Goal: Communication & Community: Participate in discussion

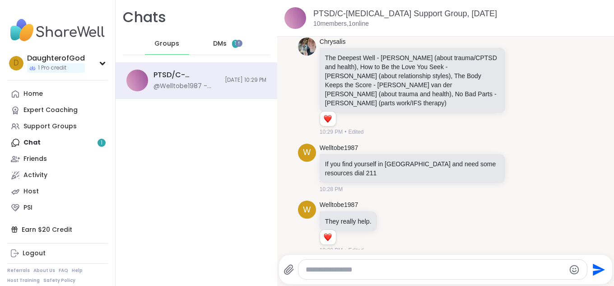
click at [213, 42] on span "DMs" at bounding box center [220, 43] width 14 height 9
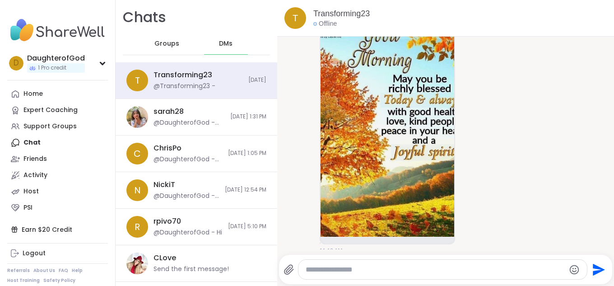
scroll to position [70, 0]
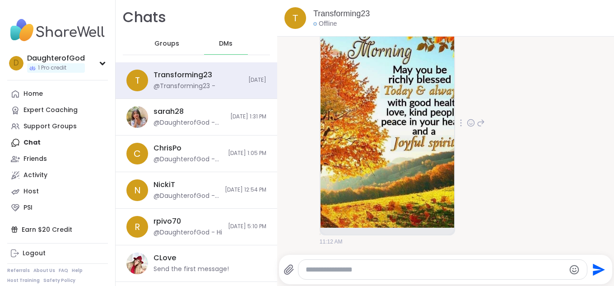
click at [470, 122] on icon at bounding box center [471, 122] width 8 height 9
click at [468, 109] on div "Select Reaction: Heart" at bounding box center [471, 108] width 8 height 8
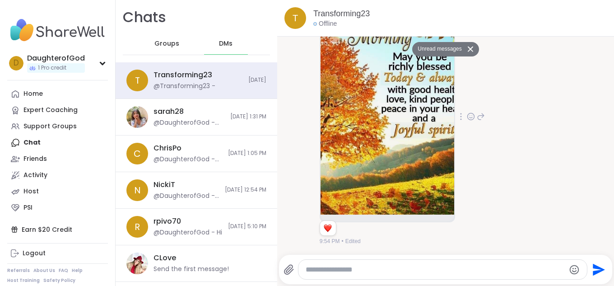
click at [414, 269] on textarea "Type your message" at bounding box center [435, 269] width 259 height 9
type textarea "**********"
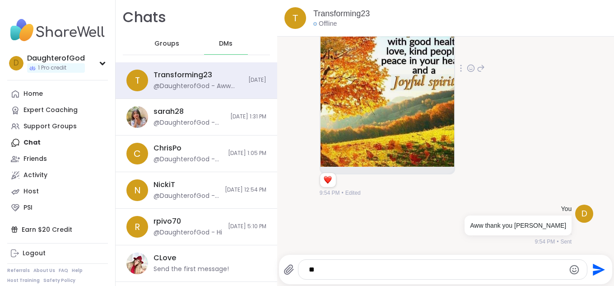
type textarea "*"
type textarea "**********"
click at [569, 269] on icon "Emoji picker" at bounding box center [574, 269] width 11 height 11
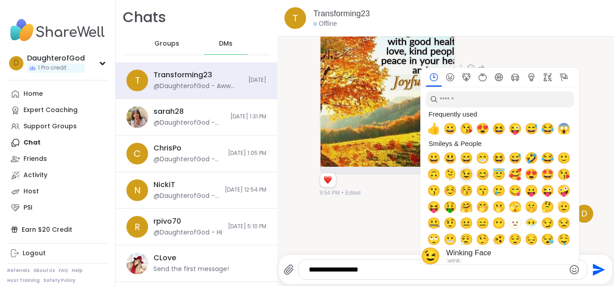
click at [460, 173] on span "😉" at bounding box center [467, 174] width 14 height 13
click at [376, 269] on textarea "**********" at bounding box center [435, 269] width 253 height 9
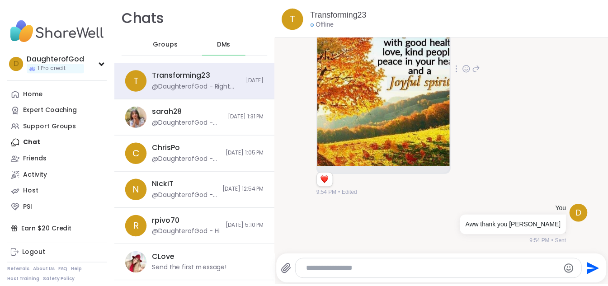
scroll to position [157, 0]
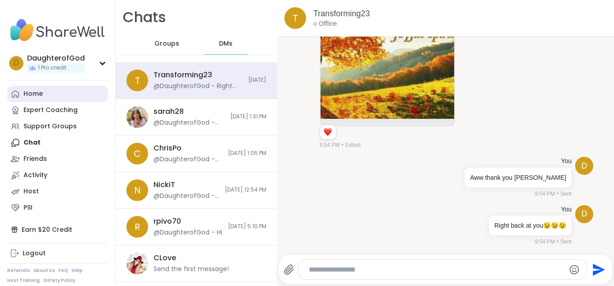
click at [37, 94] on div "Home" at bounding box center [32, 93] width 19 height 9
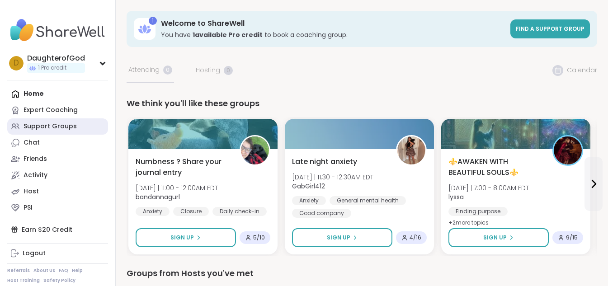
click at [45, 129] on div "Support Groups" at bounding box center [49, 126] width 53 height 9
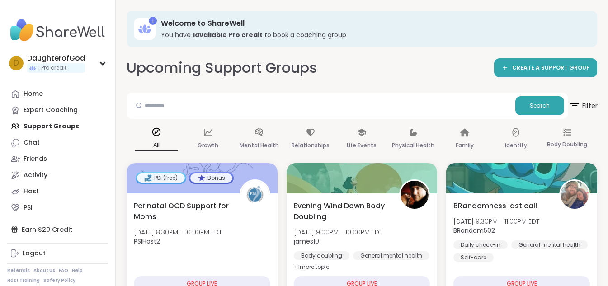
click at [587, 103] on span "Filter" at bounding box center [582, 105] width 29 height 23
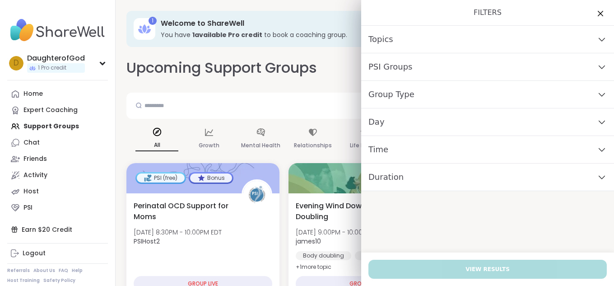
click at [592, 126] on div "Day" at bounding box center [487, 122] width 253 height 28
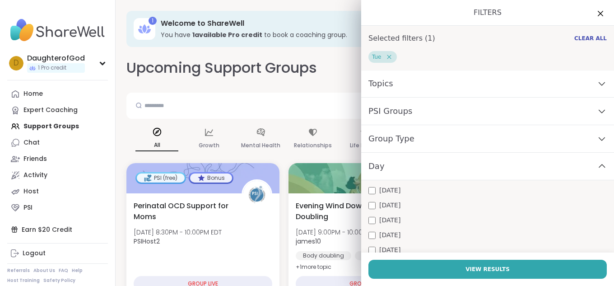
click at [599, 166] on icon at bounding box center [602, 165] width 6 height 3
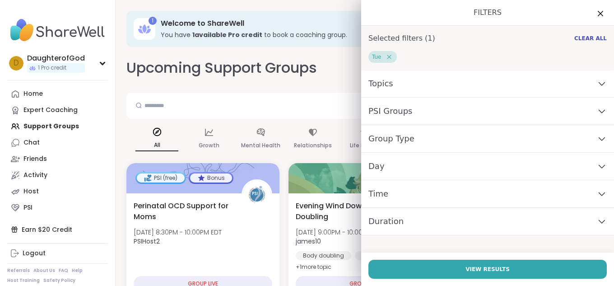
click at [584, 194] on div "Time" at bounding box center [487, 194] width 253 height 28
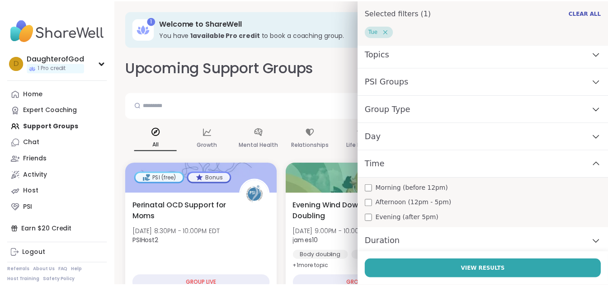
scroll to position [33, 0]
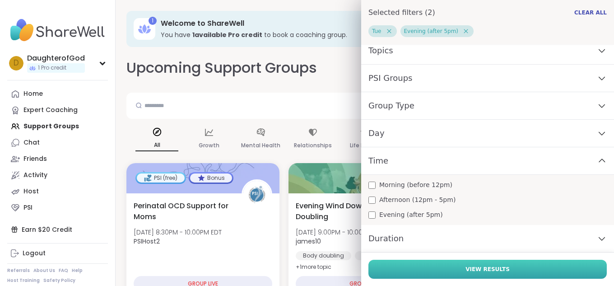
click at [441, 263] on button "View Results" at bounding box center [488, 269] width 239 height 19
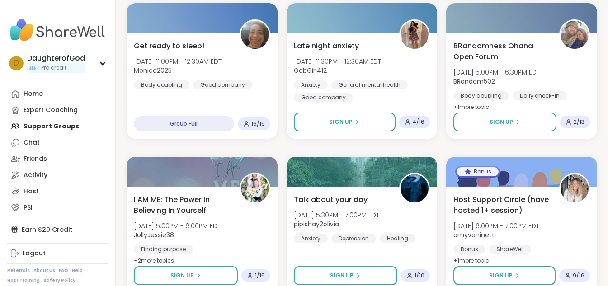
scroll to position [493, 0]
